Goal: Task Accomplishment & Management: Manage account settings

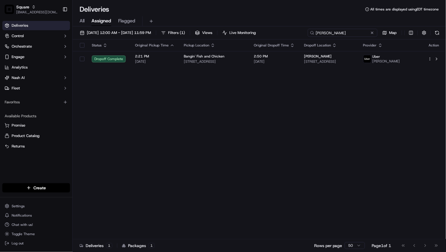
click at [339, 32] on input "[PERSON_NAME]" at bounding box center [343, 33] width 70 height 8
paste input "2569562"
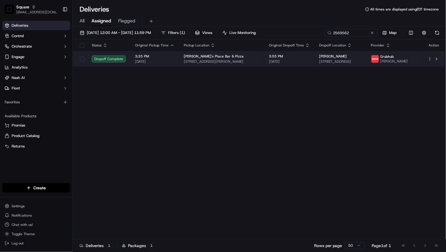
click at [344, 62] on span "62 Terrace St #1, New Haven, CT 06512, USA" at bounding box center [340, 61] width 43 height 5
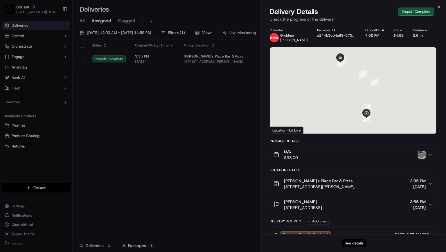
click at [352, 243] on button "See details" at bounding box center [354, 243] width 24 height 8
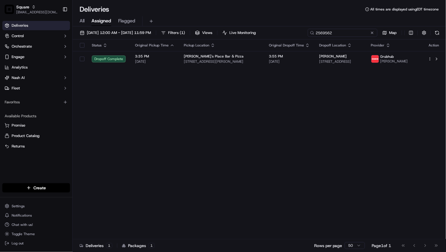
click at [360, 30] on input "2569562" at bounding box center [343, 33] width 70 height 8
paste input "Matthew Maebry"
click at [348, 35] on input "Matthew Maebry" at bounding box center [343, 33] width 70 height 8
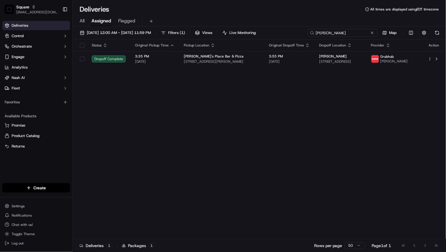
click at [348, 35] on input "Matthew Maebry" at bounding box center [343, 33] width 70 height 8
paste input "3331931"
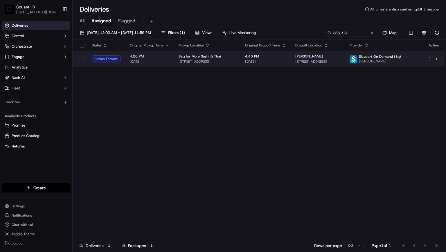
click at [247, 59] on td "4:40 PM 09/21/2025" at bounding box center [266, 59] width 50 height 16
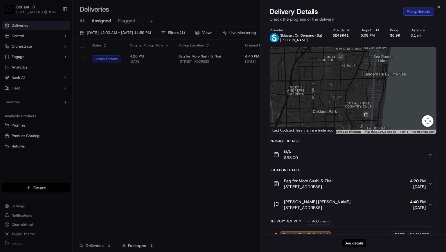
click at [357, 242] on button "See details" at bounding box center [354, 243] width 24 height 8
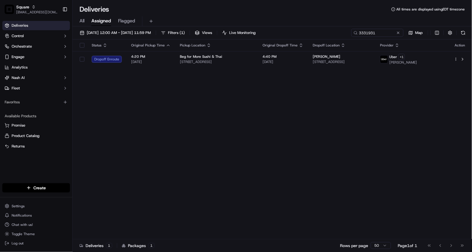
click at [317, 160] on div "Status Original Pickup Time Pickup Location Original Dropoff Time Dropoff Locat…" at bounding box center [272, 139] width 398 height 200
click at [370, 32] on input "3331931" at bounding box center [369, 33] width 70 height 8
paste input "5294430"
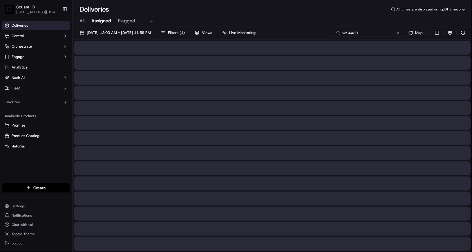
type input "5294430"
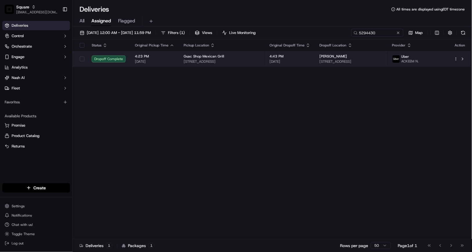
click at [306, 58] on td "4:43 PM 09/21/2025" at bounding box center [290, 59] width 50 height 16
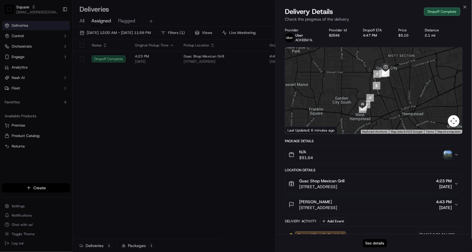
click at [380, 244] on button "See details" at bounding box center [375, 243] width 24 height 8
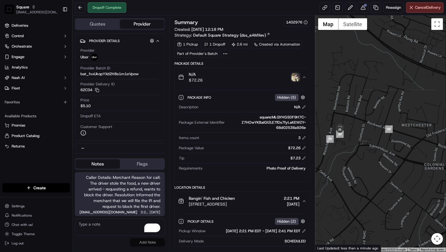
scroll to position [253, 0]
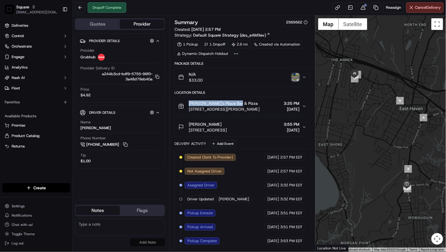
drag, startPoint x: 239, startPoint y: 102, endPoint x: 188, endPoint y: 100, distance: 51.7
click at [188, 100] on div "Nicky's Place Bar & Pizza 400 Coe Ave, East Haven, CT 06512, USA" at bounding box center [218, 106] width 81 height 12
copy span "Nicky's Place Bar & Pizza"
click at [276, 5] on div "Dropoff Complete Reassign Cancel Delivery" at bounding box center [259, 7] width 373 height 15
click at [362, 4] on button at bounding box center [363, 7] width 10 height 10
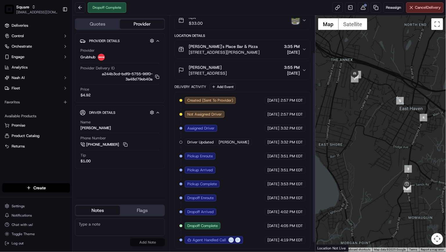
scroll to position [58, 0]
click at [362, 10] on button at bounding box center [363, 7] width 10 height 10
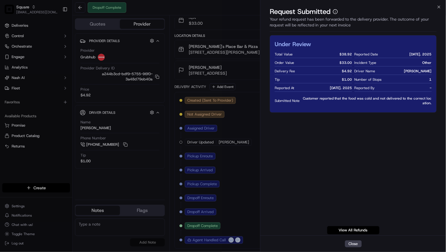
click at [315, 141] on div "Under Review Total Value $ 38.92 Order Value $ 33.00 Delivery Fee $ 4.92 Tip $ …" at bounding box center [353, 134] width 167 height 199
click at [332, 149] on div "Under Review Total Value $ 38.92 Order Value $ 33.00 Delivery Fee $ 4.92 Tip $ …" at bounding box center [353, 134] width 167 height 199
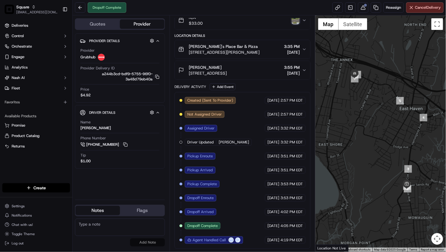
scroll to position [0, 0]
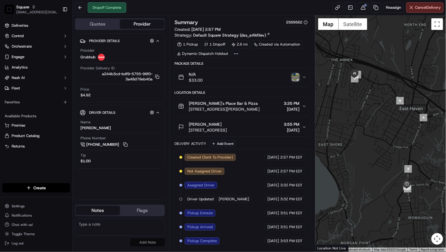
click at [236, 54] on circle at bounding box center [236, 53] width 1 height 1
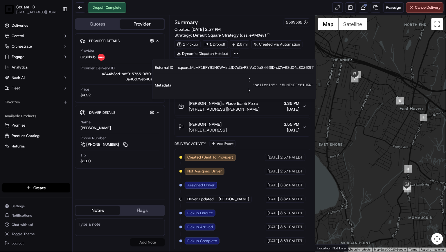
click at [235, 53] on icon at bounding box center [235, 53] width 5 height 5
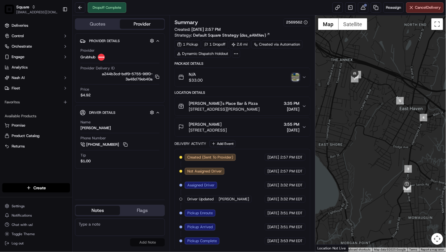
drag, startPoint x: 225, startPoint y: 125, endPoint x: 190, endPoint y: 122, distance: 35.8
click at [190, 122] on div "Matthew Maebry" at bounding box center [208, 124] width 38 height 6
copy span "Matthew Maebry"
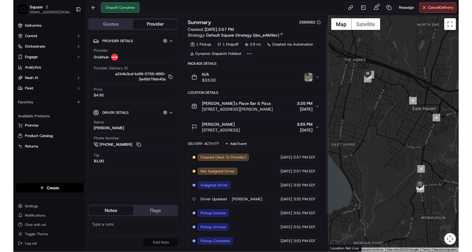
scroll to position [58, 0]
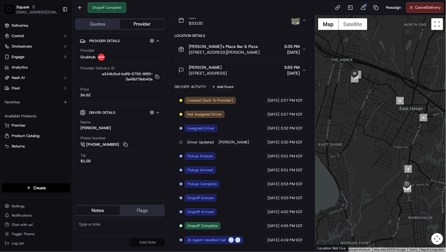
click at [274, 32] on div "Package Details N/A $33.00 Location Details Nicky's Place Bar & Pizza 400 Coe A…" at bounding box center [242, 126] width 136 height 244
click at [311, 89] on div "Summary 2569562 Created: 09/21/2025 2:57 PM Strategy: Default Square Strategy (…" at bounding box center [242, 133] width 146 height 236
click at [298, 34] on div "Location Details" at bounding box center [242, 35] width 136 height 5
drag, startPoint x: 169, startPoint y: 4, endPoint x: 153, endPoint y: 1, distance: 16.3
click at [169, 4] on div "Dropoff Complete Reassign Cancel Delivery" at bounding box center [259, 7] width 373 height 15
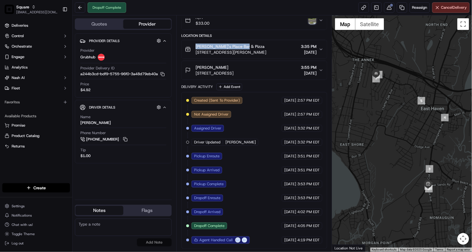
drag, startPoint x: 245, startPoint y: 45, endPoint x: 197, endPoint y: 45, distance: 48.7
click at [197, 45] on div "Nicky's Place Bar & Pizza" at bounding box center [231, 47] width 71 height 6
copy span "Nicky's Place Bar & Pizza"
click at [228, 8] on div "Dropoff Complete Reassign Cancel Delivery" at bounding box center [273, 7] width 400 height 15
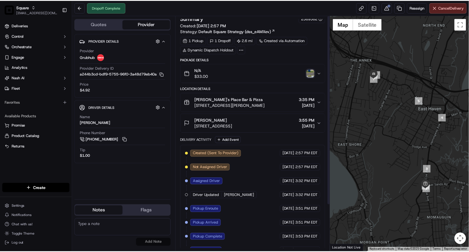
scroll to position [0, 0]
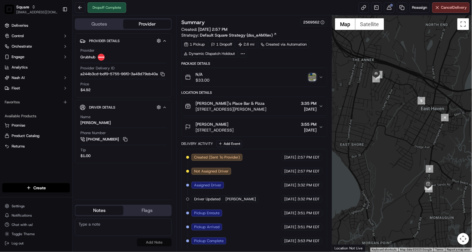
drag, startPoint x: 233, startPoint y: 123, endPoint x: 196, endPoint y: 121, distance: 37.2
click at [196, 121] on div "Matthew Maebry" at bounding box center [215, 124] width 38 height 6
copy span "Matthew Maebry"
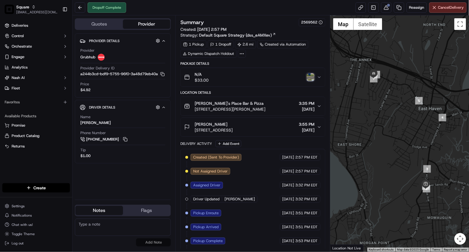
drag, startPoint x: 252, startPoint y: 13, endPoint x: 242, endPoint y: 16, distance: 10.6
click at [252, 13] on div "Dropoff Complete Reassign Cancel Delivery" at bounding box center [271, 7] width 397 height 15
click at [240, 53] on icon at bounding box center [241, 53] width 5 height 5
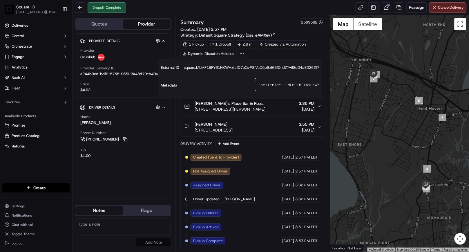
click at [240, 52] on icon at bounding box center [241, 53] width 5 height 5
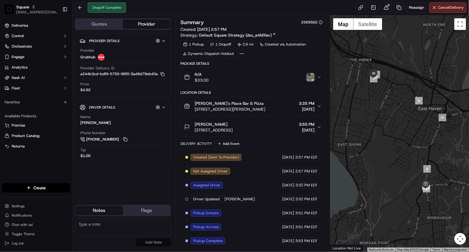
drag, startPoint x: 103, startPoint y: 75, endPoint x: 167, endPoint y: 74, distance: 63.8
click at [168, 74] on div "Provider Details Hidden ( 4 ) Provider Grubhub Provider Delivery ID a244b3cd-bd…" at bounding box center [123, 65] width 96 height 64
click at [164, 76] on icon "button" at bounding box center [162, 74] width 4 height 4
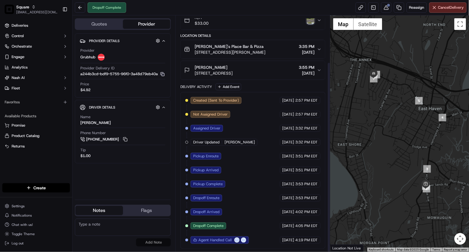
scroll to position [58, 0]
click at [140, 224] on textarea at bounding box center [123, 226] width 96 height 17
paste textarea "Caller Details: Merchant Reason for call: Refund Confirmation and inquiry Resol…"
type textarea "Caller Details: Merchant Reason for call: Refund Confirmation and inquiry Resol…"
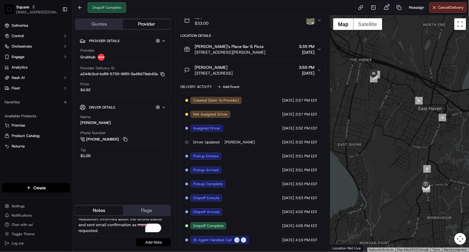
click at [152, 242] on button "Add Note" at bounding box center [153, 242] width 35 height 8
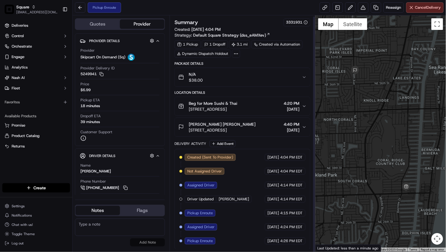
scroll to position [1, 0]
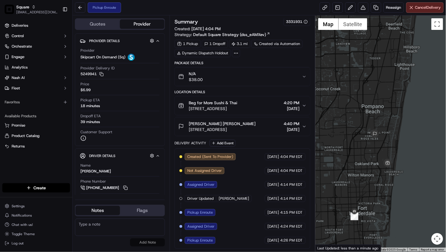
drag, startPoint x: 372, startPoint y: 200, endPoint x: 376, endPoint y: 194, distance: 7.8
click at [376, 194] on div at bounding box center [380, 133] width 131 height 236
click at [419, 12] on button "Cancel Delivery" at bounding box center [424, 7] width 37 height 10
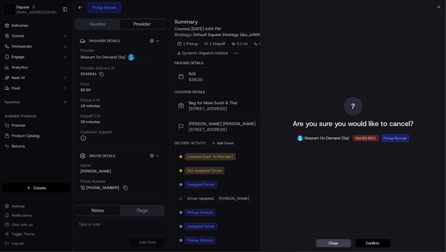
click at [373, 243] on button "Confirm" at bounding box center [372, 243] width 35 height 8
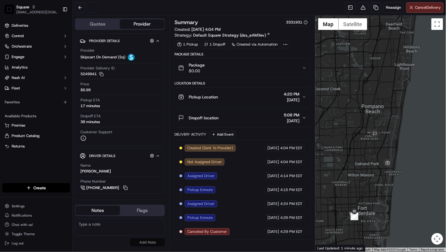
scroll to position [0, 0]
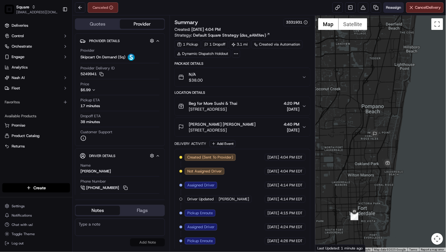
click at [390, 8] on span "Reassign" at bounding box center [393, 7] width 15 height 5
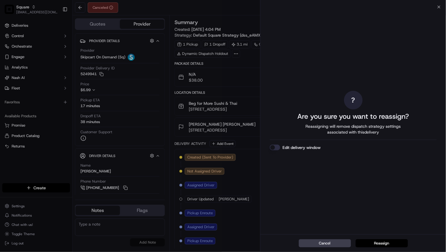
click at [276, 148] on button "Edit delivery window" at bounding box center [275, 147] width 10 height 6
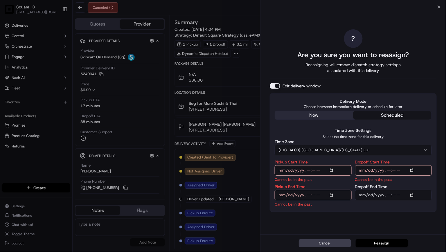
click at [326, 112] on div "? Are you sure you want to reassign? Reassigning will remove dispatch strategy …" at bounding box center [353, 120] width 167 height 225
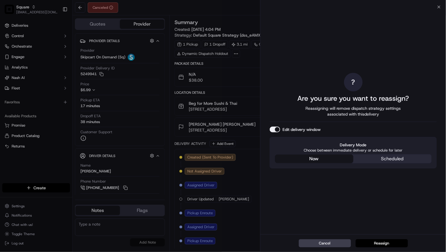
click at [311, 158] on button "now" at bounding box center [314, 158] width 78 height 9
click at [373, 242] on button "Reassign" at bounding box center [381, 243] width 52 height 8
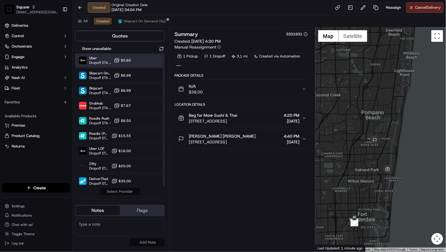
click at [149, 62] on div at bounding box center [147, 60] width 7 height 7
click at [126, 192] on button "Assign Provider" at bounding box center [119, 191] width 41 height 7
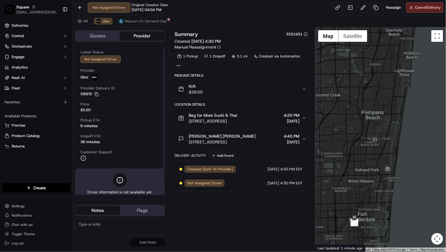
scroll to position [16, 0]
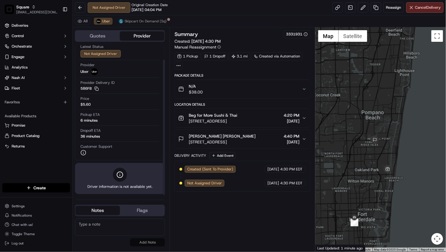
click at [231, 208] on div "Summary 3331931 Created: 09/21/2025 4:30 PM Manual Reassignment 1 Pickup 1 Drop…" at bounding box center [242, 139] width 136 height 218
click at [236, 228] on div "Summary 3331931 Created: 09/21/2025 4:30 PM Manual Reassignment 1 Pickup 1 Drop…" at bounding box center [242, 139] width 136 height 218
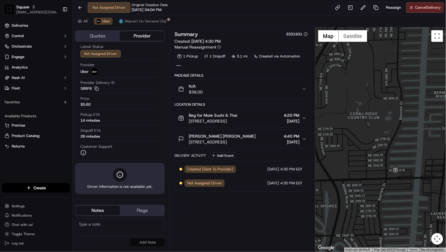
click at [216, 19] on div "All Uber Skipcart On Demand (Sq)" at bounding box center [259, 21] width 373 height 12
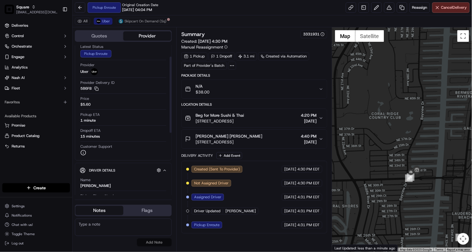
scroll to position [112, 0]
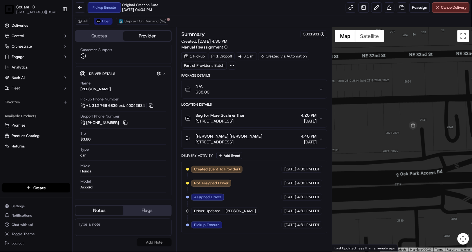
drag, startPoint x: 420, startPoint y: 154, endPoint x: 354, endPoint y: 179, distance: 70.5
click at [354, 179] on div at bounding box center [402, 139] width 140 height 224
click at [149, 23] on span "Skipcart On Demand (Sq)" at bounding box center [145, 21] width 42 height 5
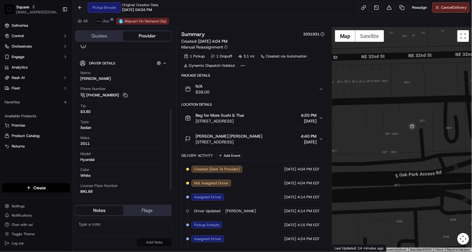
scroll to position [128, 0]
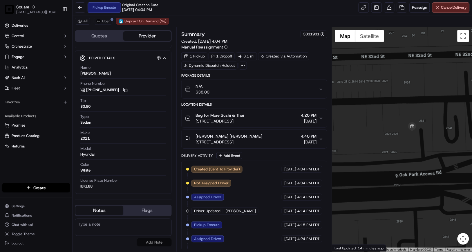
click at [133, 227] on textarea at bounding box center [123, 226] width 97 height 17
paste textarea "Caller Details: Merchant Reason for call: Driver too far, wants a new driver Re…"
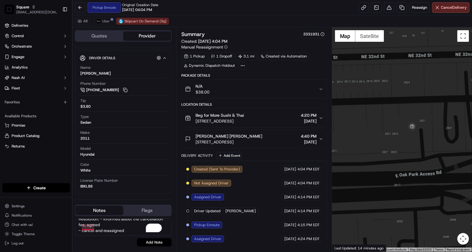
scroll to position [38, 0]
click at [94, 228] on textarea "Caller Details: Merchant Reason for call: Driver too far, wants a new driver Re…" at bounding box center [123, 226] width 97 height 17
click at [107, 226] on textarea "Caller Details: Merchant Reason for call: Driver too far, wants a new driver Re…" at bounding box center [123, 226] width 97 height 17
type textarea "Caller Details: Merchant Reason for call: Driver too far, wants a new driver Re…"
click at [149, 243] on button "Add Note" at bounding box center [154, 242] width 35 height 8
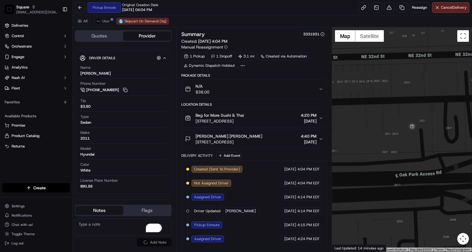
scroll to position [0, 0]
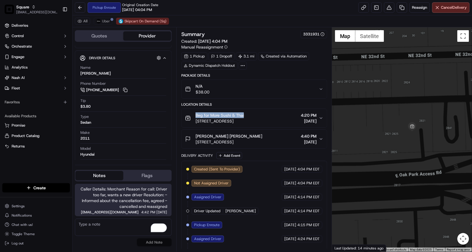
drag, startPoint x: 249, startPoint y: 115, endPoint x: 196, endPoint y: 115, distance: 53.1
click at [196, 115] on div "Beg for More Sushi & Thai" at bounding box center [220, 115] width 48 height 6
copy span "Beg for More Sushi & Thai"
click at [105, 21] on span "Uber" at bounding box center [106, 21] width 8 height 5
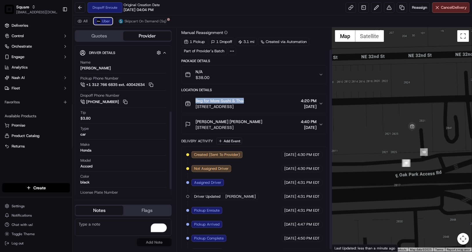
scroll to position [27, 0]
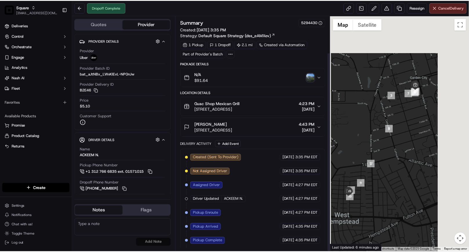
scroll to position [43, 0]
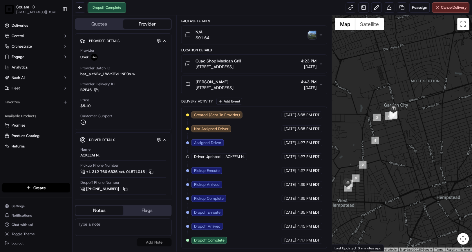
click at [179, 105] on div "Summary 5294430 Created: 09/21/2025 3:35 PM Strategy: Default Square Strategy (…" at bounding box center [254, 133] width 156 height 236
click at [345, 153] on div at bounding box center [402, 133] width 140 height 236
click at [319, 59] on button "Guac Shop Mexican Grill 160 7th St, Garden City, NY 11530, USA 4:23 PM 09/21/20…" at bounding box center [254, 64] width 145 height 19
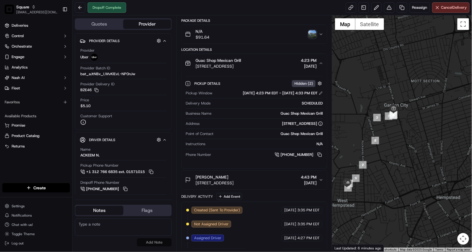
drag, startPoint x: 319, startPoint y: 158, endPoint x: 315, endPoint y: 167, distance: 10.0
click at [319, 158] on button at bounding box center [320, 154] width 6 height 6
click at [321, 155] on button at bounding box center [320, 154] width 6 height 6
click at [172, 5] on div "Dropoff Complete Reassign Cancel Delivery" at bounding box center [273, 7] width 400 height 15
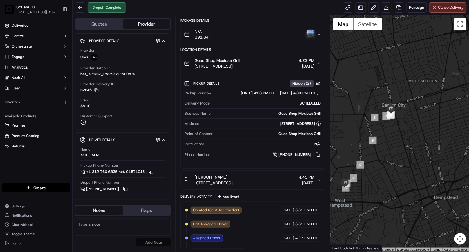
click at [319, 62] on icon "button" at bounding box center [319, 63] width 5 height 5
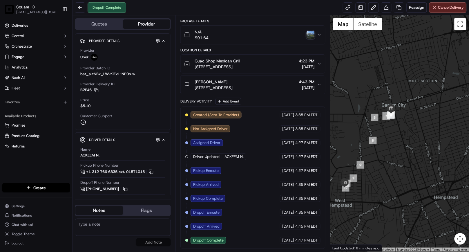
click at [247, 100] on div "Delivery Activity Add Event" at bounding box center [252, 101] width 145 height 7
click at [273, 47] on div "Package Details N/A $91.64 Location Details Guac Shop Mexican Grill 160 7th St,…" at bounding box center [252, 134] width 145 height 230
click at [416, 5] on span "Reassign" at bounding box center [416, 7] width 15 height 5
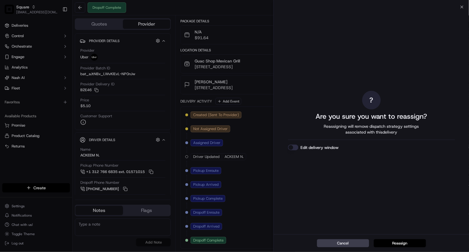
click at [297, 149] on button "Edit delivery window" at bounding box center [293, 147] width 10 height 6
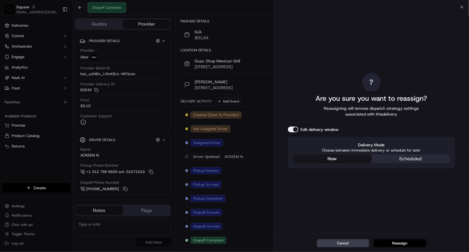
click at [346, 116] on div "? Are you sure you want to reassign? Reassigning will remove dispatch strategy …" at bounding box center [371, 120] width 167 height 225
click at [399, 242] on button "Reassign" at bounding box center [400, 243] width 52 height 8
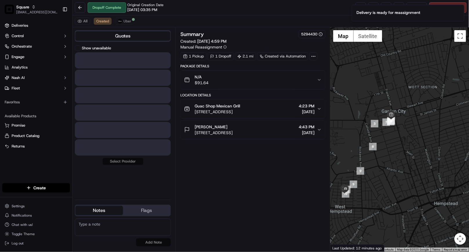
scroll to position [0, 0]
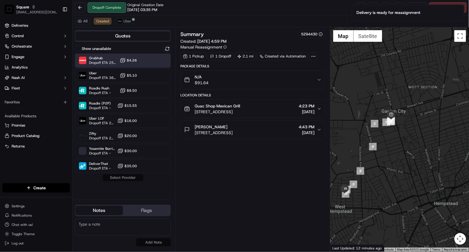
click at [148, 61] on div "Grubhub Dropoff ETA 25 minutes $4.26" at bounding box center [123, 60] width 96 height 14
click at [134, 176] on button "Assign Provider" at bounding box center [122, 177] width 41 height 7
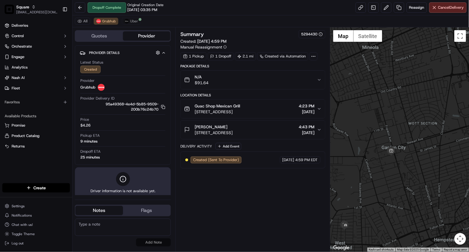
drag, startPoint x: 378, startPoint y: 127, endPoint x: 378, endPoint y: 166, distance: 38.9
click at [378, 166] on div at bounding box center [399, 139] width 139 height 224
drag, startPoint x: 180, startPoint y: 15, endPoint x: 170, endPoint y: 19, distance: 10.7
click at [180, 15] on div "All Grubhub Uber" at bounding box center [271, 21] width 397 height 12
click at [132, 23] on span "Uber" at bounding box center [134, 21] width 8 height 5
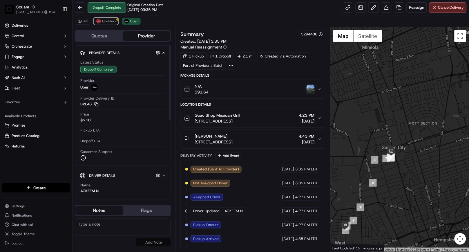
drag, startPoint x: 103, startPoint y: 21, endPoint x: 112, endPoint y: 28, distance: 11.8
click at [103, 21] on span "Grubhub" at bounding box center [109, 21] width 14 height 5
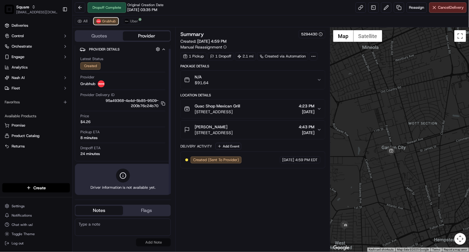
scroll to position [4, 0]
click at [132, 19] on span "Uber" at bounding box center [134, 21] width 8 height 5
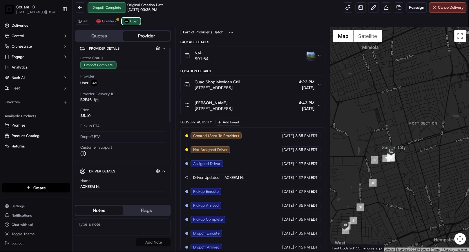
scroll to position [55, 0]
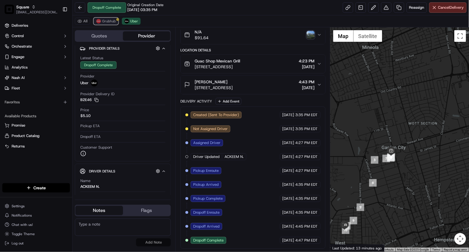
click at [108, 19] on span "Grubhub" at bounding box center [109, 21] width 14 height 5
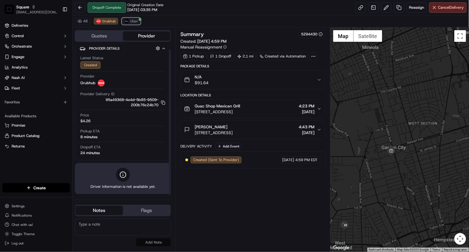
click at [134, 22] on span "Uber" at bounding box center [134, 21] width 8 height 5
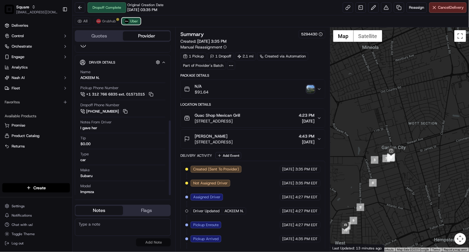
scroll to position [150, 0]
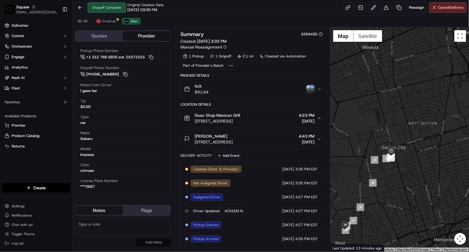
click at [312, 92] on img "button" at bounding box center [311, 89] width 8 height 8
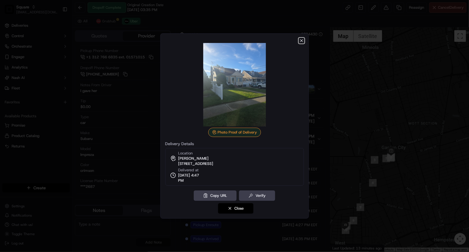
click at [301, 41] on icon "button" at bounding box center [302, 40] width 2 height 2
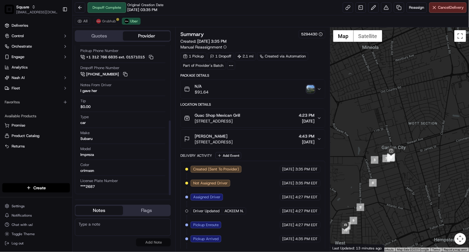
click at [115, 227] on textarea at bounding box center [123, 226] width 96 height 17
paste textarea "Caller Details: End-Customer Reason for call: Missing items - Still wants to re…"
type textarea "Caller Details: End-Customer Reason for call: Missing items - Still wants to re…"
click at [159, 243] on button "Add Note" at bounding box center [153, 242] width 35 height 8
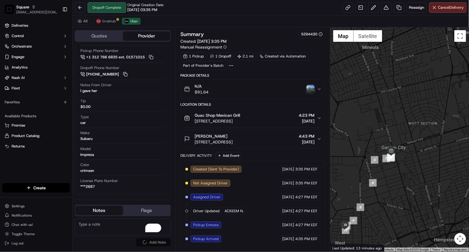
scroll to position [0, 0]
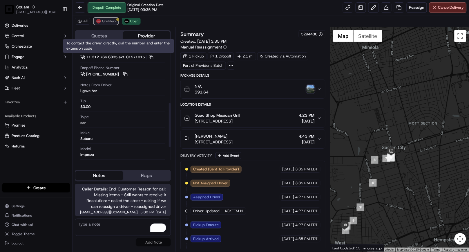
drag, startPoint x: 111, startPoint y: 20, endPoint x: 221, endPoint y: 0, distance: 111.8
click at [111, 20] on span "Grubhub" at bounding box center [109, 21] width 14 height 5
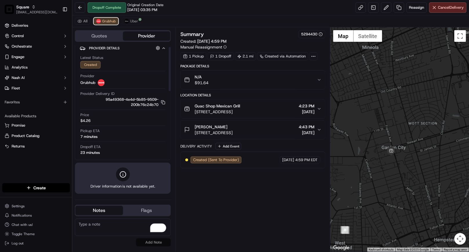
scroll to position [4, 0]
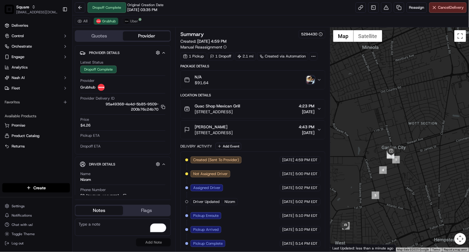
scroll to position [26, 0]
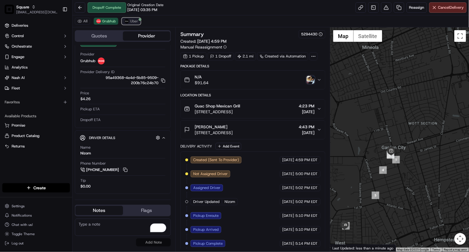
click at [134, 22] on span "Uber" at bounding box center [134, 21] width 8 height 5
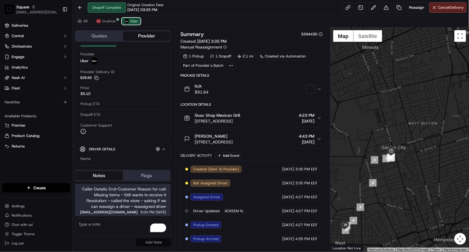
scroll to position [89, 0]
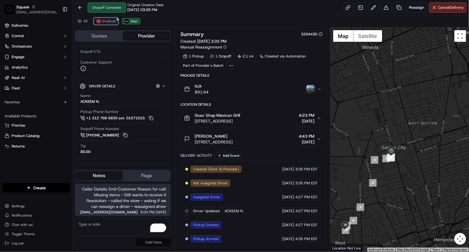
click at [106, 21] on span "Grubhub" at bounding box center [109, 21] width 14 height 5
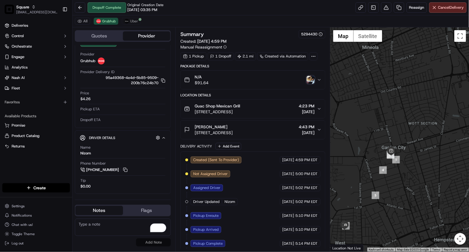
click at [311, 79] on img "button" at bounding box center [311, 80] width 8 height 8
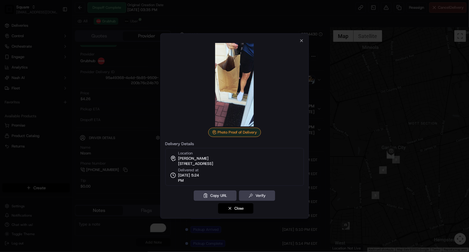
click at [252, 12] on div at bounding box center [234, 126] width 469 height 252
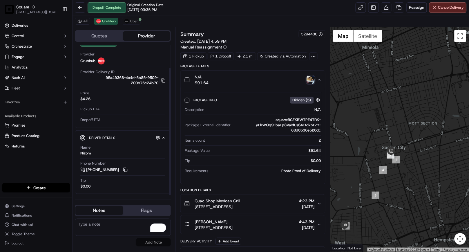
click at [207, 17] on div "All Grubhub Uber" at bounding box center [271, 21] width 397 height 12
click at [273, 15] on div "Dropoff Complete Original Creation Date [DATE] 03:35 PM Reassign Cancel Delivery" at bounding box center [271, 7] width 397 height 15
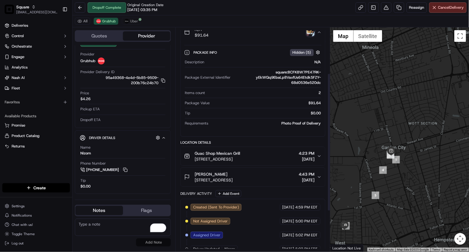
scroll to position [76, 0]
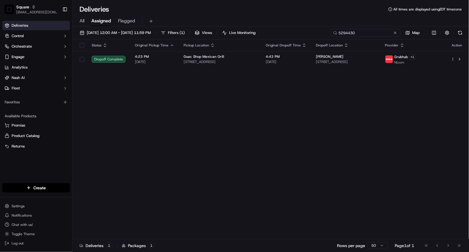
click at [362, 34] on input "5294430" at bounding box center [366, 33] width 70 height 8
paste input "7091475"
click at [362, 34] on input "7091475" at bounding box center [366, 33] width 70 height 8
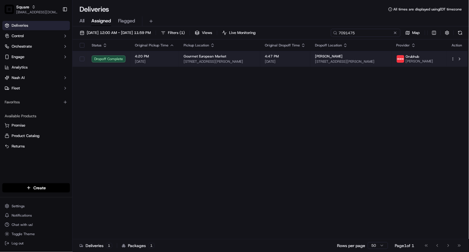
type input "7091475"
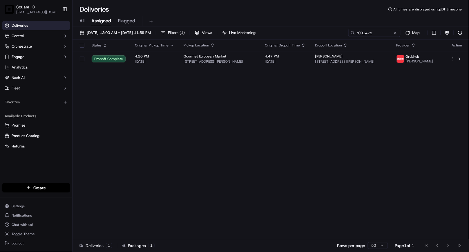
drag, startPoint x: 223, startPoint y: 57, endPoint x: 216, endPoint y: 46, distance: 13.5
click at [222, 57] on span "Gourmet European Market" at bounding box center [205, 56] width 43 height 5
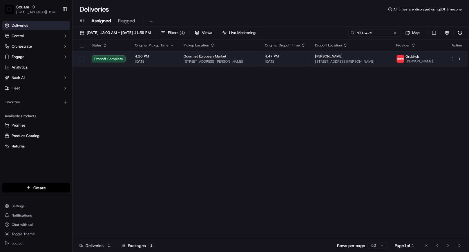
click at [288, 62] on span "[DATE]" at bounding box center [285, 61] width 41 height 5
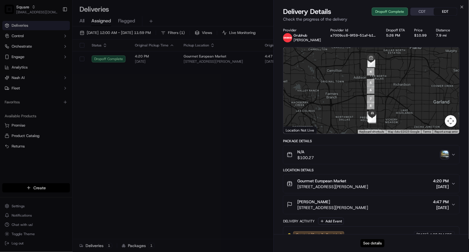
click at [377, 242] on button "See details" at bounding box center [373, 243] width 24 height 8
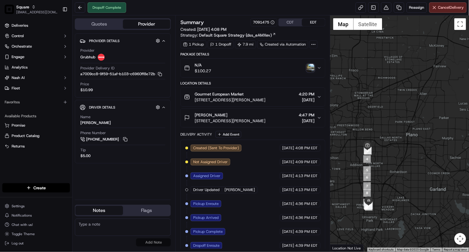
click at [310, 65] on img "button" at bounding box center [311, 68] width 8 height 8
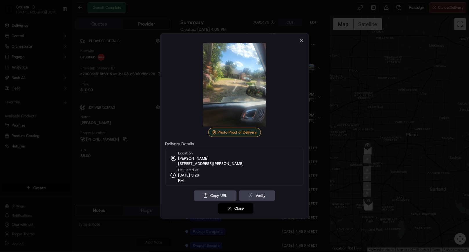
click at [232, 17] on div at bounding box center [234, 126] width 469 height 252
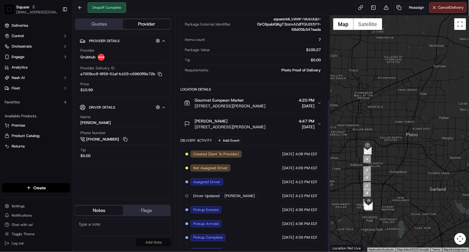
scroll to position [129, 0]
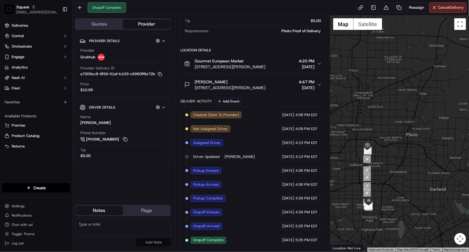
click at [196, 7] on div "Dropoff Complete Reassign Cancel Delivery" at bounding box center [271, 7] width 397 height 15
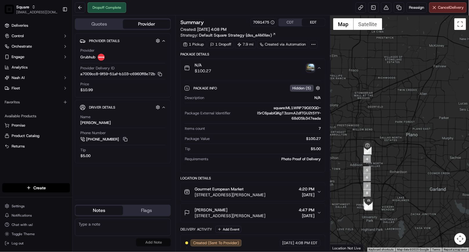
click at [251, 99] on div "N/A" at bounding box center [264, 97] width 114 height 5
click at [237, 16] on div "Summary 7091475 CDT EDT Created: 09/21/2025 4:08 PM Strategy: Default Square St…" at bounding box center [253, 133] width 155 height 236
click at [318, 68] on icon "button" at bounding box center [319, 67] width 2 height 1
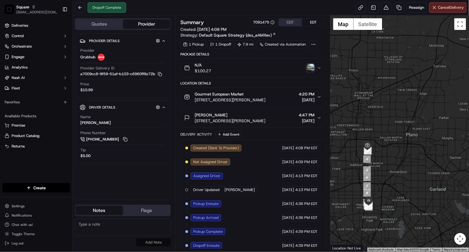
click at [251, 131] on div "Delivery Activity Add Event" at bounding box center [252, 134] width 145 height 7
click at [290, 4] on div "Dropoff Complete Reassign Cancel Delivery" at bounding box center [271, 7] width 397 height 15
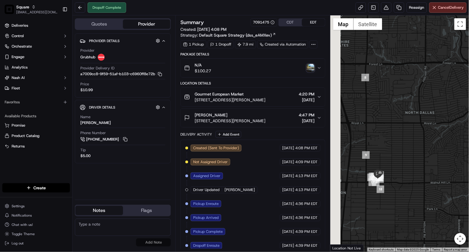
drag, startPoint x: 359, startPoint y: 220, endPoint x: 428, endPoint y: 202, distance: 71.9
click at [428, 202] on div at bounding box center [399, 133] width 139 height 236
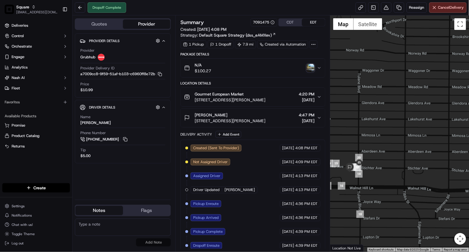
drag, startPoint x: 368, startPoint y: 187, endPoint x: 411, endPoint y: 187, distance: 42.7
click at [411, 187] on div at bounding box center [399, 133] width 139 height 236
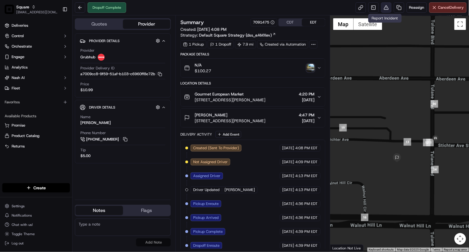
click at [384, 10] on button at bounding box center [386, 7] width 10 height 10
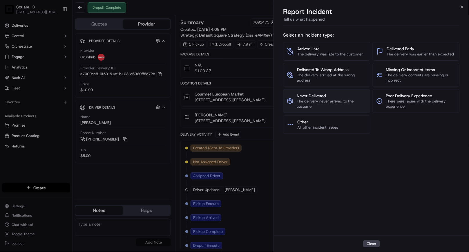
click at [339, 96] on span "Never Delivered" at bounding box center [332, 96] width 70 height 6
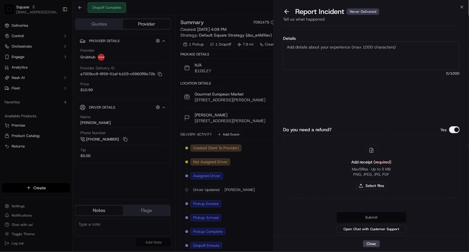
click at [327, 51] on textarea "Details" at bounding box center [371, 55] width 177 height 28
click at [393, 45] on textarea "Invalid POD. The customer never received the food." at bounding box center [371, 55] width 177 height 28
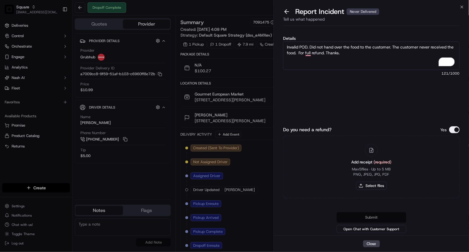
drag, startPoint x: 297, startPoint y: 53, endPoint x: 320, endPoint y: 54, distance: 22.4
click at [298, 53] on textarea "Invalid POD. Did not hand over the food to the customer. The customer never rec…" at bounding box center [371, 55] width 177 height 28
click at [363, 54] on textarea "Invalid POD. Did not hand over the food to the customer. The customer never rec…" at bounding box center [371, 55] width 177 height 28
type textarea "Invalid POD. Did not hand over the food to the customer. The customer never rec…"
click at [451, 129] on button "Do you need a refund?" at bounding box center [454, 129] width 10 height 7
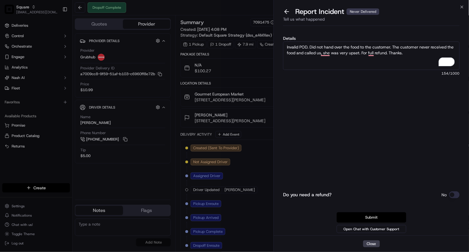
click at [370, 217] on button "Submit" at bounding box center [372, 217] width 70 height 10
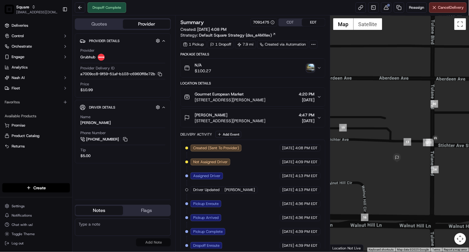
drag, startPoint x: 277, startPoint y: 120, endPoint x: 194, endPoint y: 122, distance: 83.3
click at [194, 122] on div "[PERSON_NAME] [STREET_ADDRESS][PERSON_NAME] 4:47 PM [DATE]" at bounding box center [250, 118] width 133 height 12
copy span "[STREET_ADDRESS][PERSON_NAME]"
click at [309, 67] on img "button" at bounding box center [311, 68] width 8 height 8
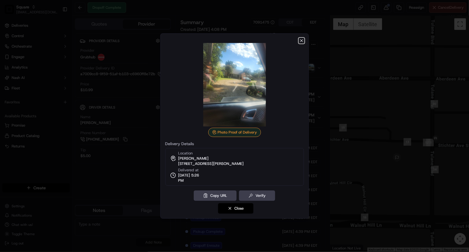
click at [302, 41] on icon "button" at bounding box center [302, 40] width 2 height 2
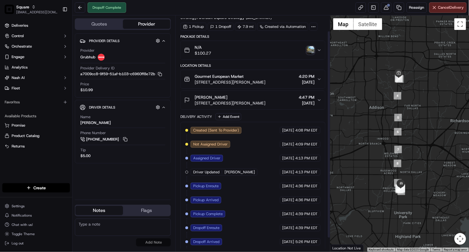
scroll to position [34, 0]
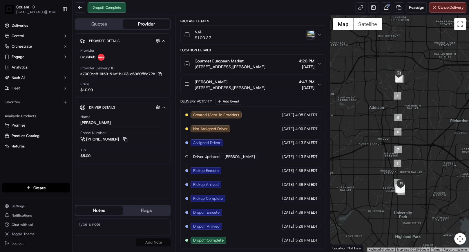
drag, startPoint x: 120, startPoint y: 228, endPoint x: 138, endPoint y: 245, distance: 24.6
click at [120, 228] on textarea at bounding box center [123, 226] width 96 height 17
paste textarea "Caller Details: Merchant Reason for call: The customer did not received the foo…"
type textarea "Caller Details: Merchant Reason for call: The customer did not received the foo…"
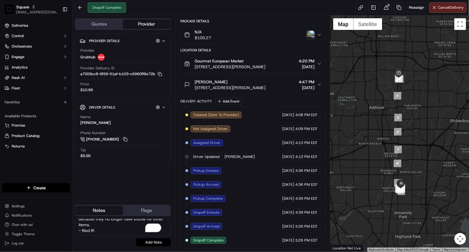
click at [150, 242] on button "Add Note" at bounding box center [153, 242] width 35 height 8
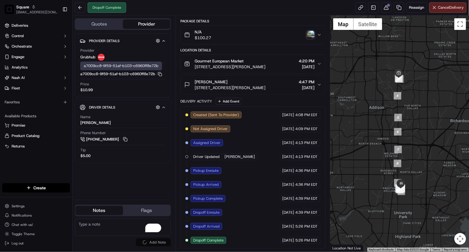
scroll to position [0, 0]
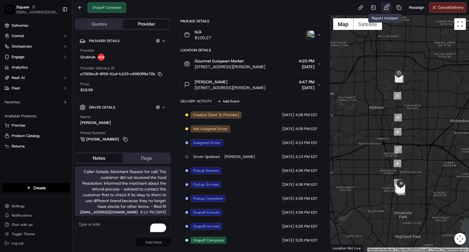
click at [385, 9] on button at bounding box center [386, 7] width 10 height 10
click at [321, 34] on button "N/A $100.27" at bounding box center [253, 35] width 144 height 19
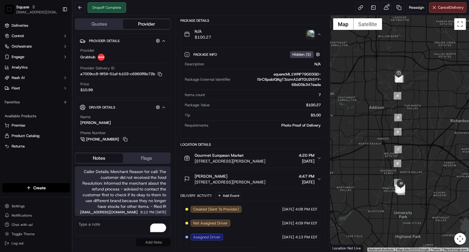
click at [318, 34] on icon "button" at bounding box center [319, 34] width 5 height 5
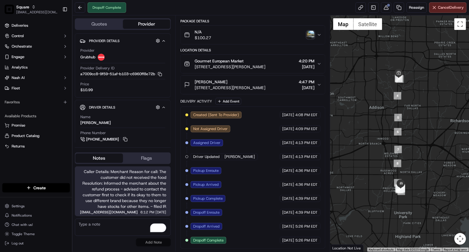
click at [318, 62] on icon "button" at bounding box center [319, 64] width 5 height 5
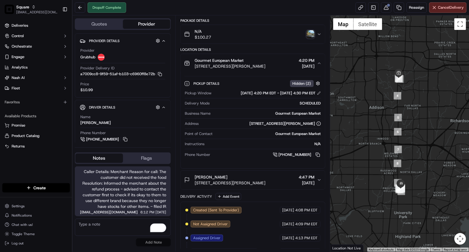
click at [318, 62] on icon "button" at bounding box center [319, 63] width 5 height 5
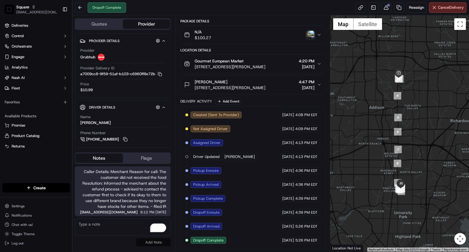
click at [320, 84] on icon "button" at bounding box center [319, 84] width 5 height 5
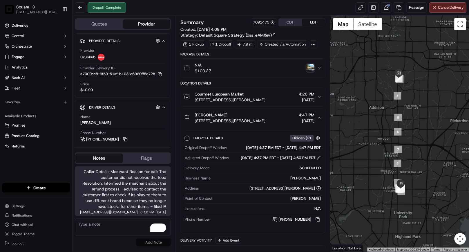
click at [313, 66] on img "button" at bounding box center [311, 68] width 8 height 8
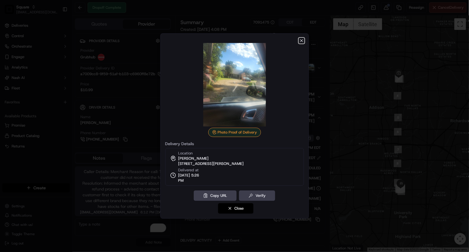
click at [301, 38] on icon "button" at bounding box center [301, 40] width 5 height 5
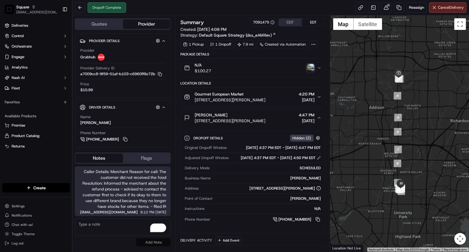
click at [319, 120] on icon "button" at bounding box center [319, 117] width 5 height 5
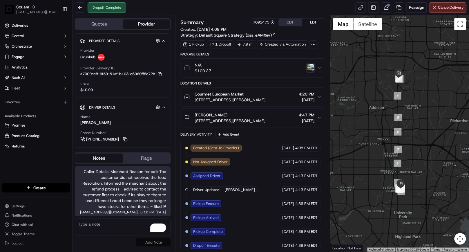
click at [319, 120] on icon "button" at bounding box center [319, 117] width 5 height 5
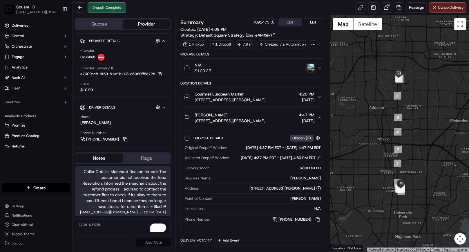
click at [319, 120] on icon "button" at bounding box center [319, 117] width 5 height 5
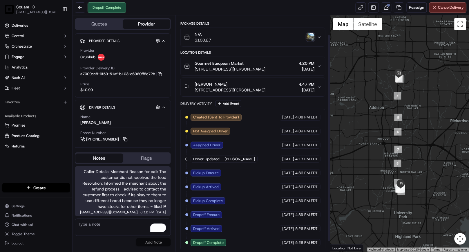
scroll to position [34, 0]
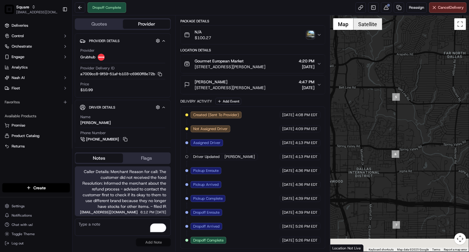
drag, startPoint x: 380, startPoint y: 181, endPoint x: 372, endPoint y: 21, distance: 160.1
click at [369, 13] on div "Dropoff Complete Reassign Cancel Delivery Quotes Provider Provider Details Hidd…" at bounding box center [271, 126] width 397 height 252
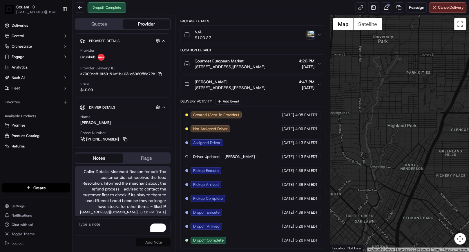
drag, startPoint x: 399, startPoint y: 124, endPoint x: 411, endPoint y: 229, distance: 106.3
click at [411, 229] on div at bounding box center [399, 133] width 139 height 236
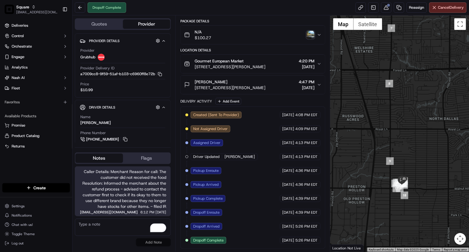
drag, startPoint x: 424, startPoint y: 181, endPoint x: 425, endPoint y: 156, distance: 25.2
click at [425, 156] on div at bounding box center [399, 133] width 139 height 236
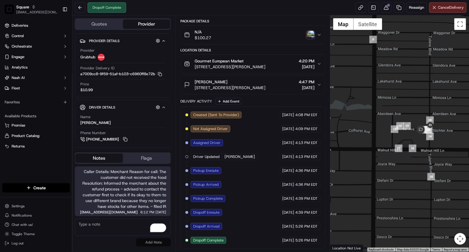
drag, startPoint x: 409, startPoint y: 106, endPoint x: 454, endPoint y: 201, distance: 104.6
click at [454, 201] on div at bounding box center [399, 133] width 139 height 236
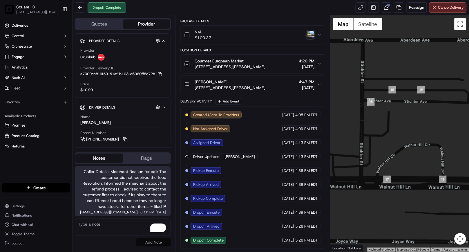
click at [317, 83] on icon "button" at bounding box center [319, 84] width 5 height 5
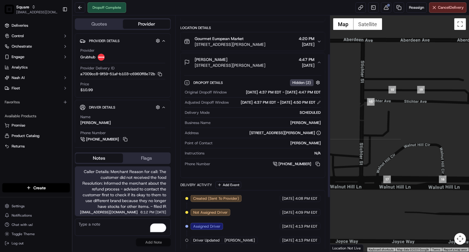
scroll to position [66, 0]
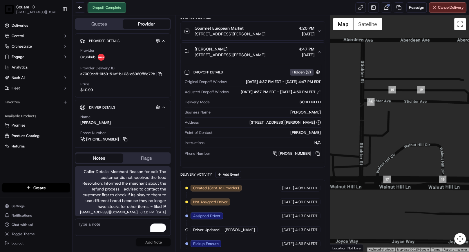
click at [317, 53] on icon "button" at bounding box center [319, 52] width 5 height 5
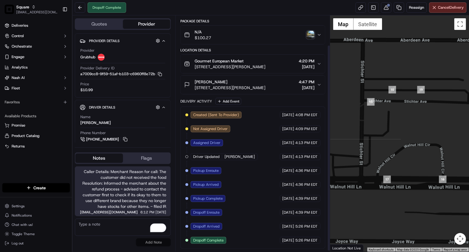
scroll to position [34, 0]
click at [320, 34] on icon "button" at bounding box center [319, 34] width 5 height 5
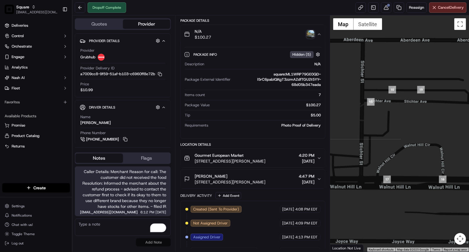
click at [320, 34] on icon "button" at bounding box center [319, 34] width 2 height 1
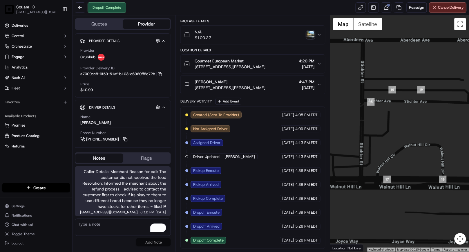
click at [319, 82] on button "[PERSON_NAME] [STREET_ADDRESS][PERSON_NAME] 4:47 PM [DATE]" at bounding box center [253, 84] width 144 height 19
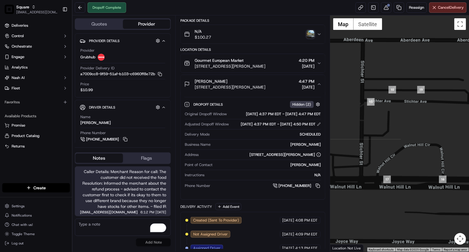
click at [319, 82] on button "[PERSON_NAME] [STREET_ADDRESS][PERSON_NAME] 4:47 PM [DATE]" at bounding box center [253, 84] width 144 height 19
